Goal: Task Accomplishment & Management: Manage account settings

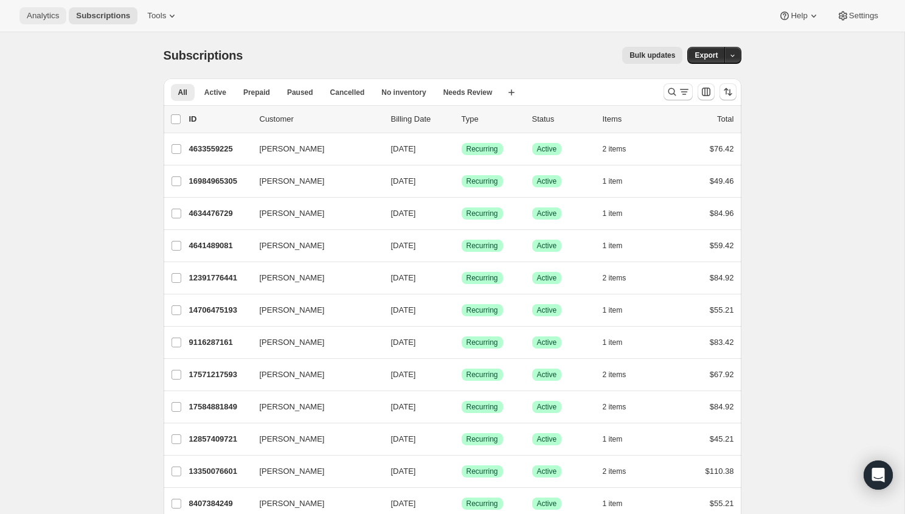
click at [43, 15] on span "Analytics" at bounding box center [43, 16] width 32 height 10
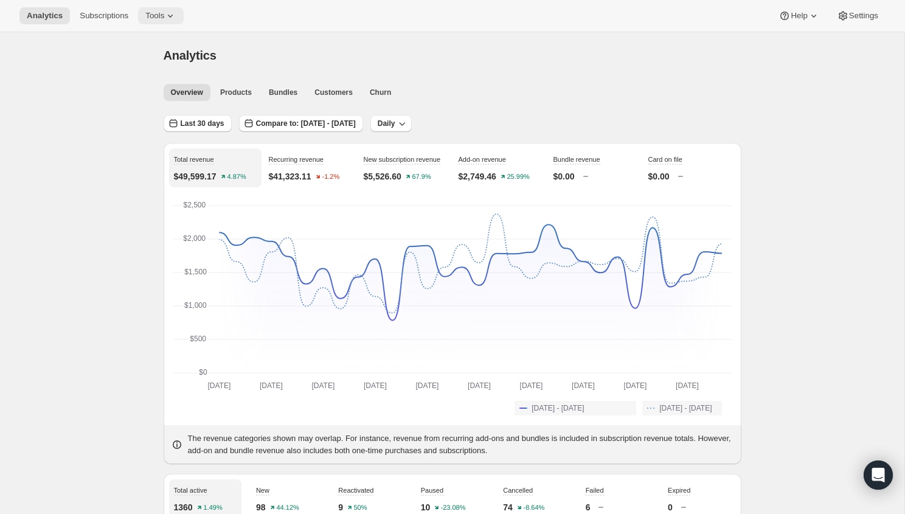
click at [158, 14] on span "Tools" at bounding box center [154, 16] width 19 height 10
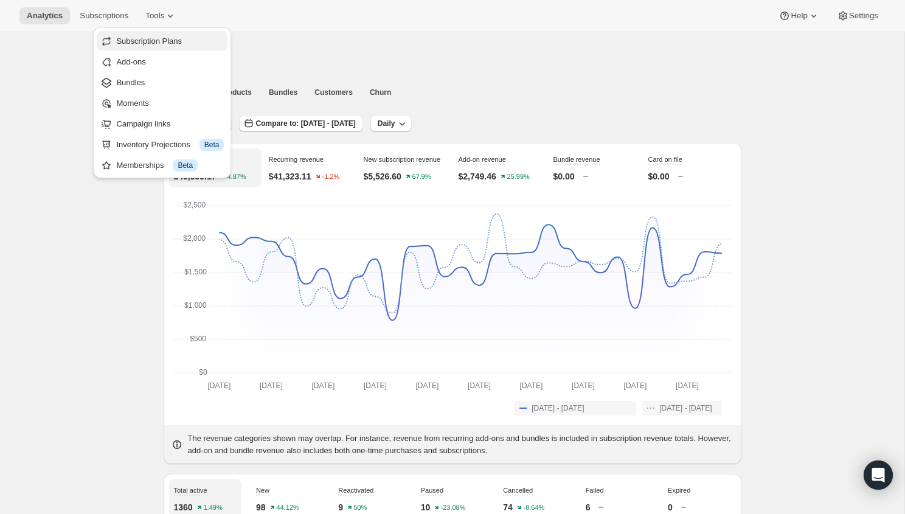
click at [165, 41] on span "Subscription Plans" at bounding box center [149, 40] width 66 height 9
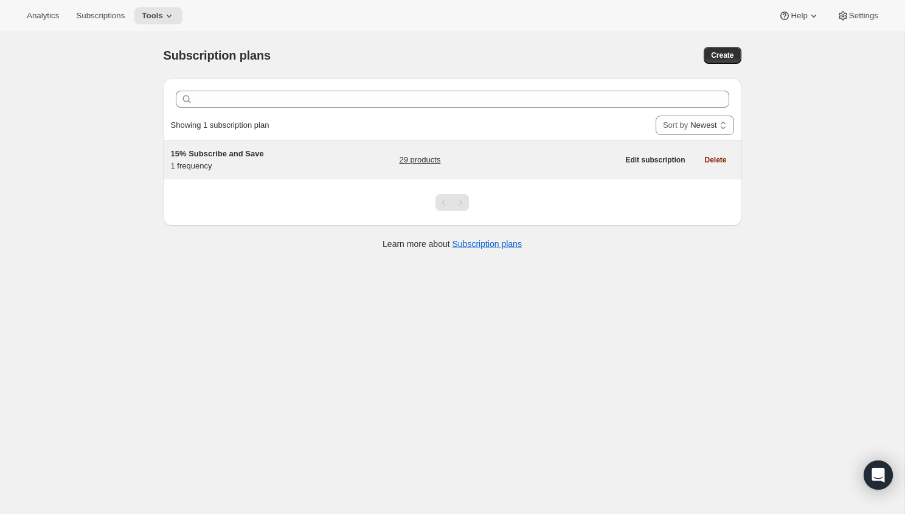
click at [386, 165] on div "15% Subscribe and Save 1 frequency 29 products" at bounding box center [395, 160] width 448 height 24
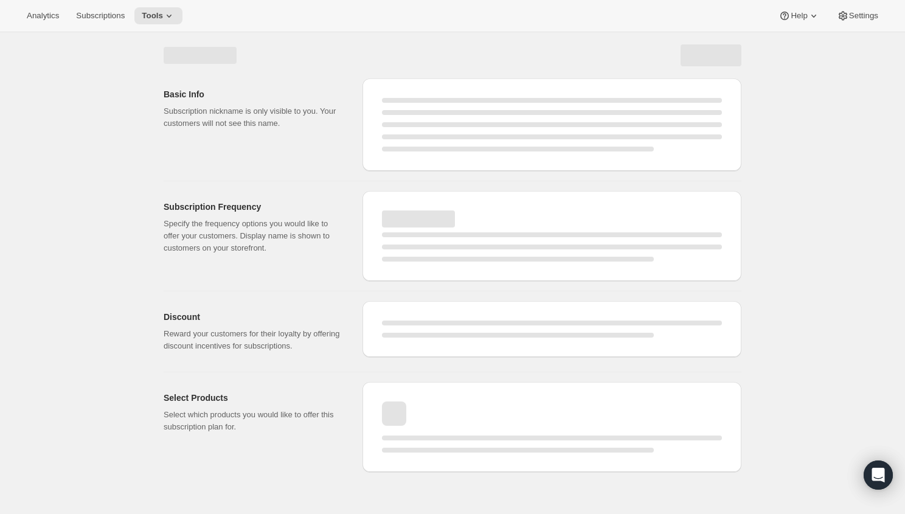
select select "WEEK"
select select "MONTH"
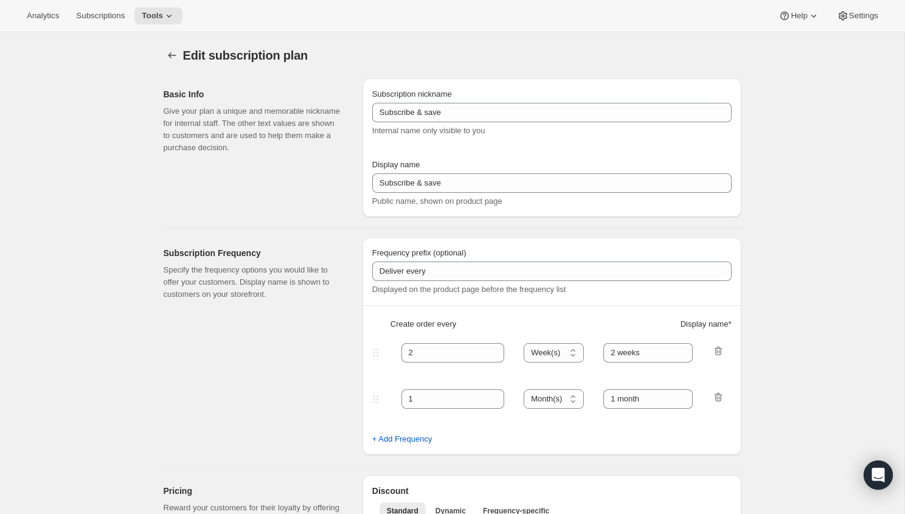
type input "15% Subscribe and Save"
type input "Subscribe & Save 15%"
type input "30"
select select "DAY"
type input "30 days"
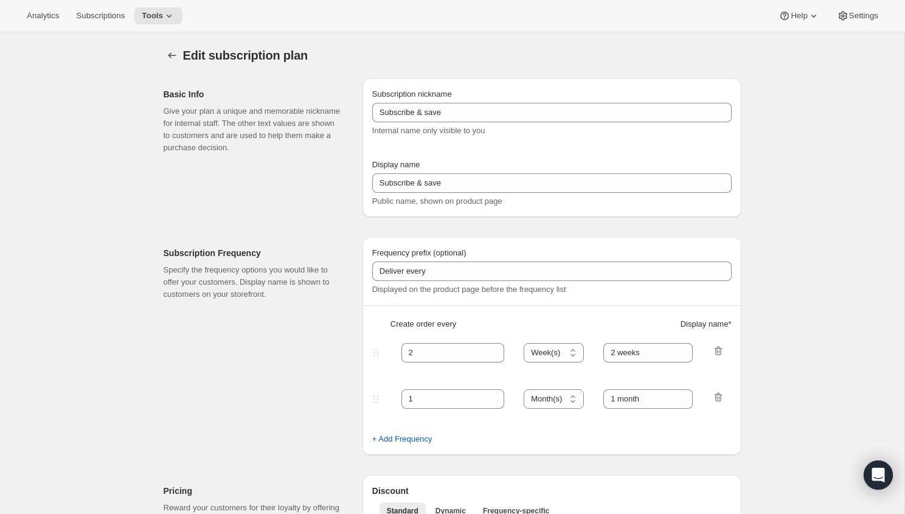
type input "15"
type input "No obligation, modify or cancel your subscription anytime. Cannot be combined w…"
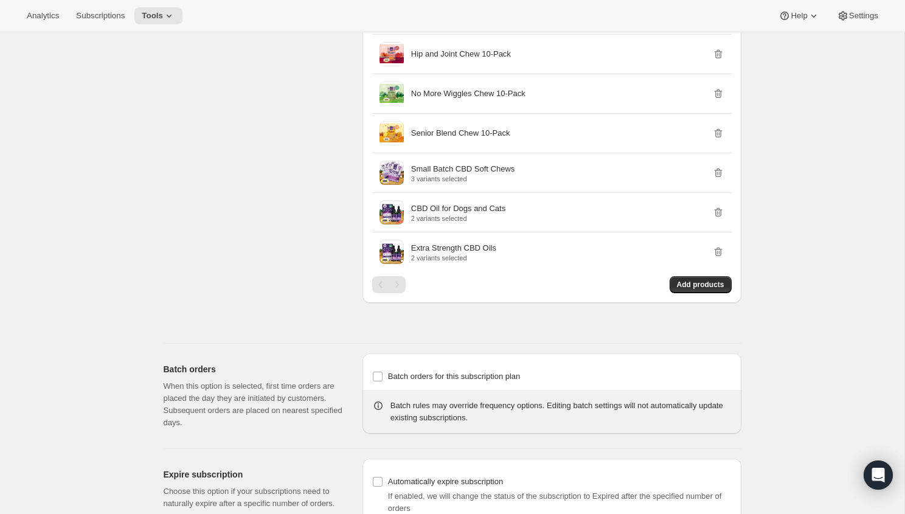
scroll to position [1622, 0]
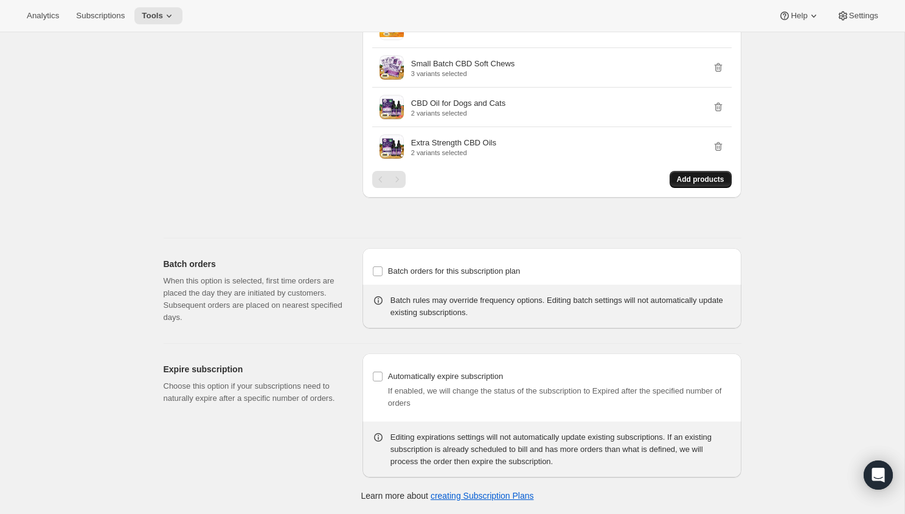
click at [679, 181] on span "Add products" at bounding box center [700, 180] width 47 height 10
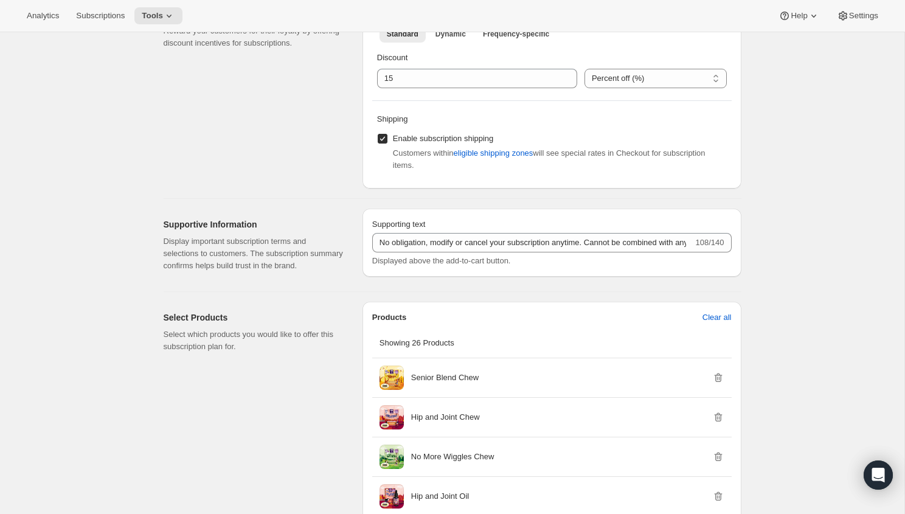
scroll to position [0, 0]
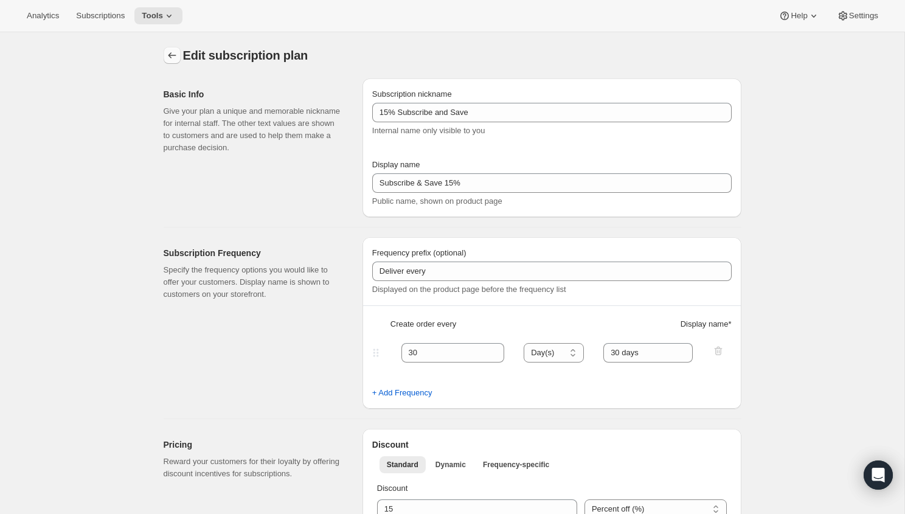
click at [171, 55] on icon "Subscription plans" at bounding box center [172, 55] width 12 height 12
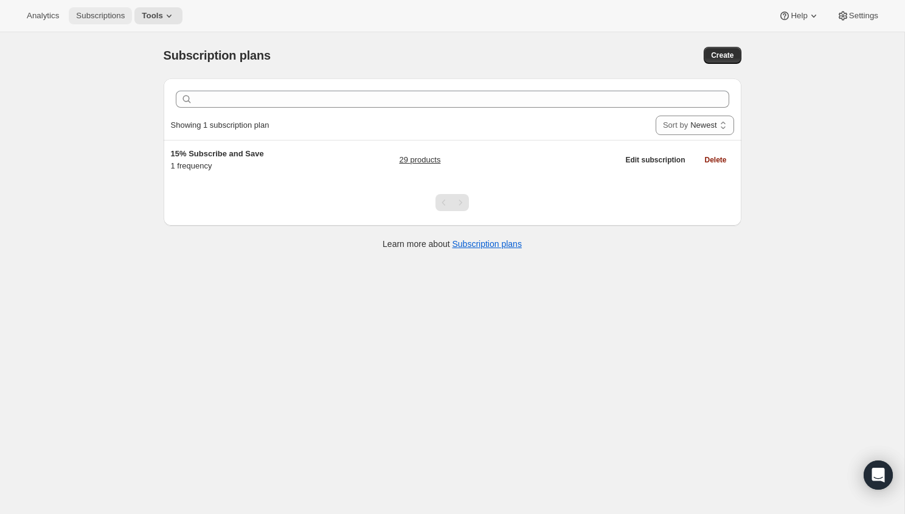
click at [90, 13] on span "Subscriptions" at bounding box center [100, 16] width 49 height 10
